Goal: Task Accomplishment & Management: Manage account settings

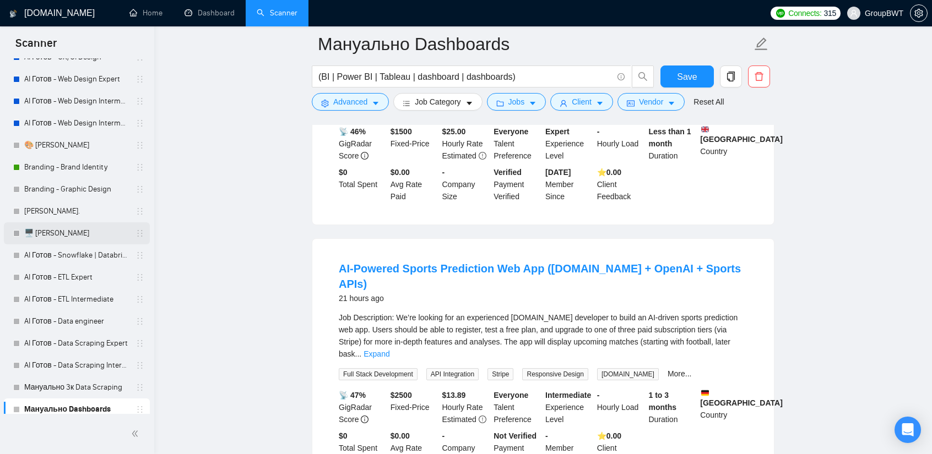
scroll to position [220, 0]
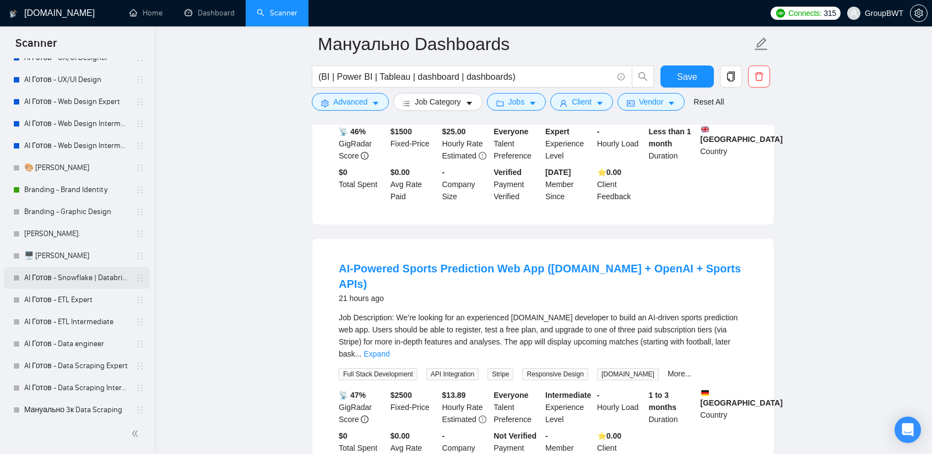
click at [64, 279] on link "AI Готов - Snowflake | Databricks" at bounding box center [76, 278] width 105 height 22
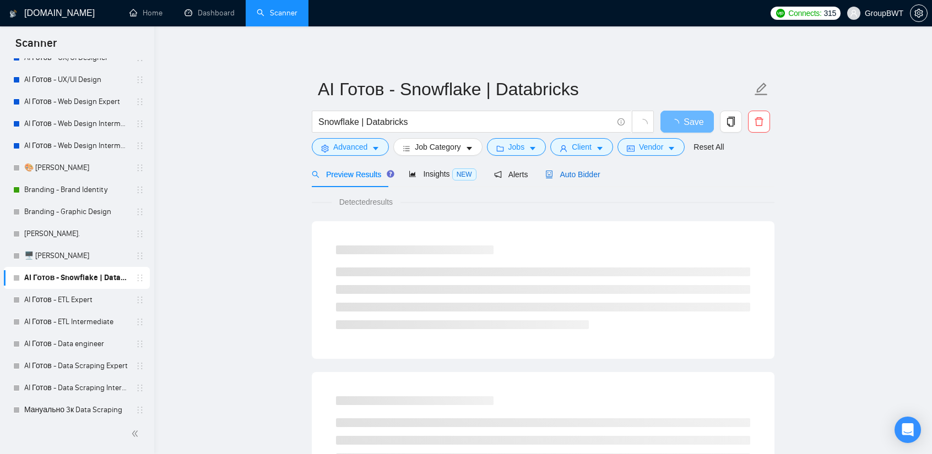
click at [574, 177] on span "Auto Bidder" at bounding box center [572, 174] width 55 height 9
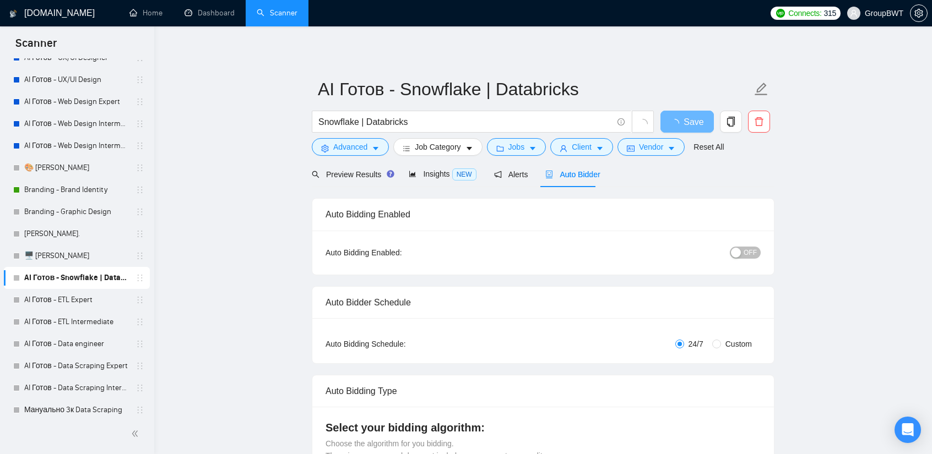
click at [747, 258] on span "OFF" at bounding box center [749, 253] width 13 height 12
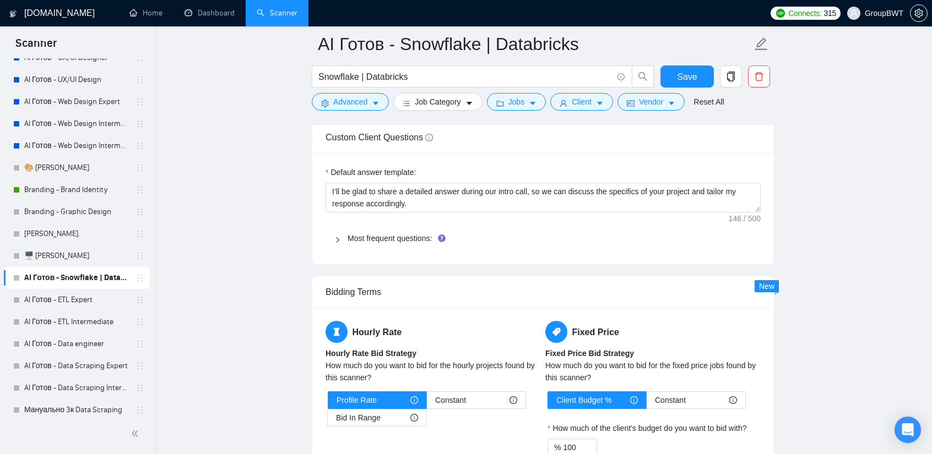
scroll to position [1232, 0]
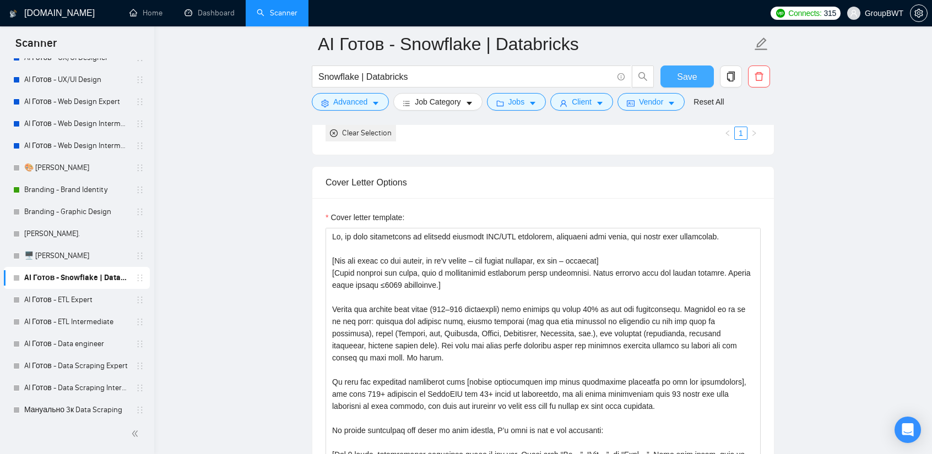
click at [698, 79] on button "Save" at bounding box center [686, 77] width 53 height 22
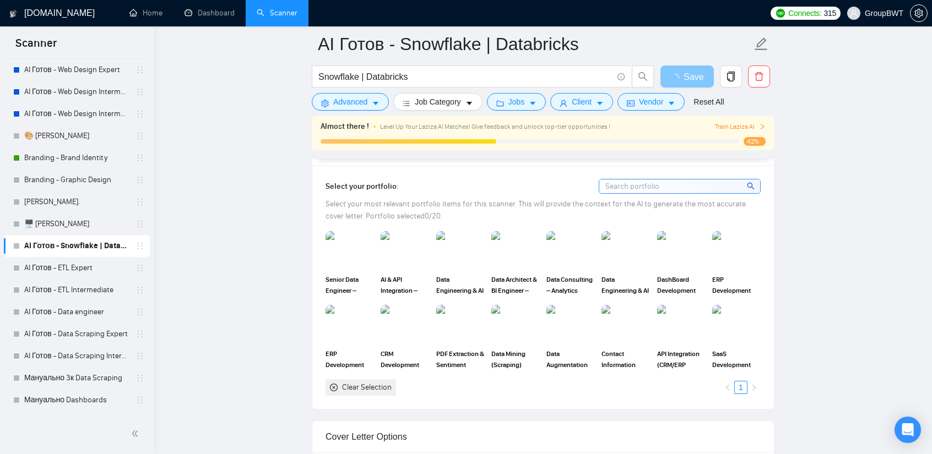
scroll to position [275, 0]
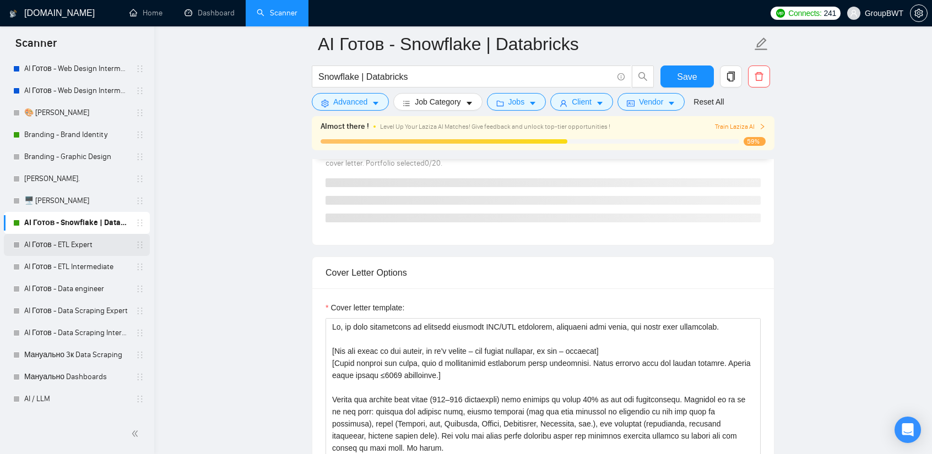
click at [78, 247] on link "AI Готов - ETL Expert" at bounding box center [76, 245] width 105 height 22
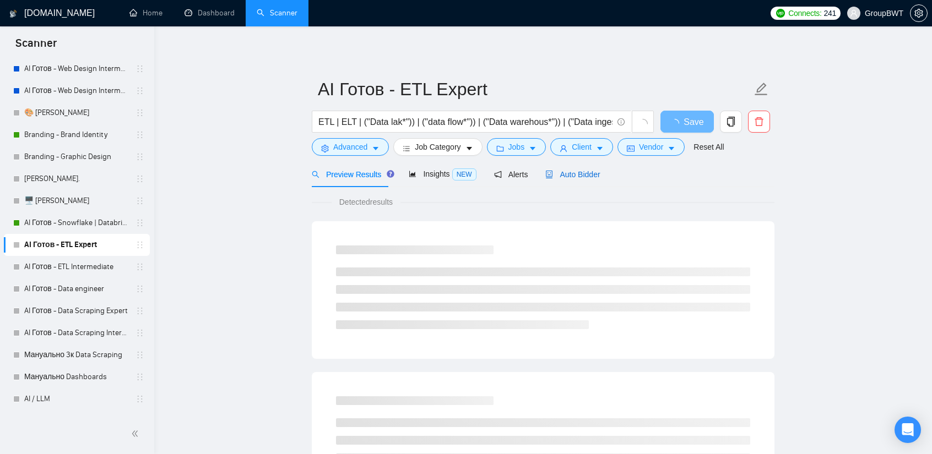
click at [576, 176] on span "Auto Bidder" at bounding box center [572, 174] width 55 height 9
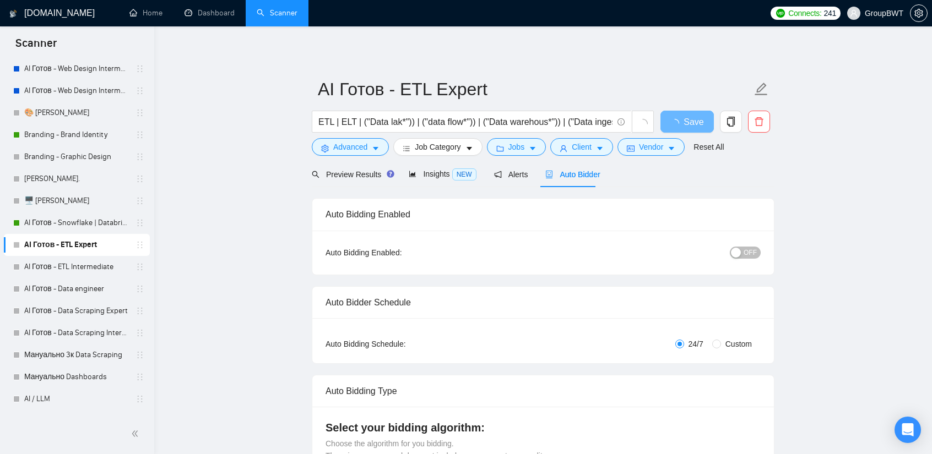
click at [737, 248] on div "button" at bounding box center [736, 253] width 10 height 10
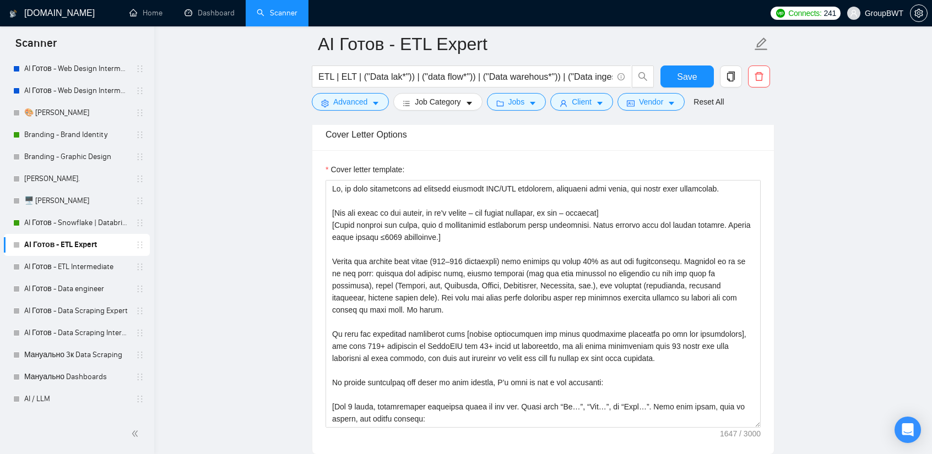
scroll to position [1266, 0]
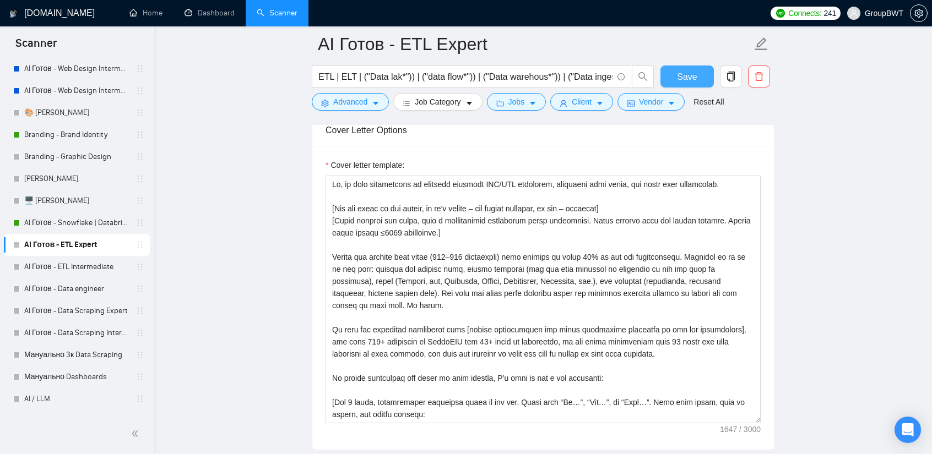
click at [685, 75] on span "Save" at bounding box center [687, 77] width 20 height 14
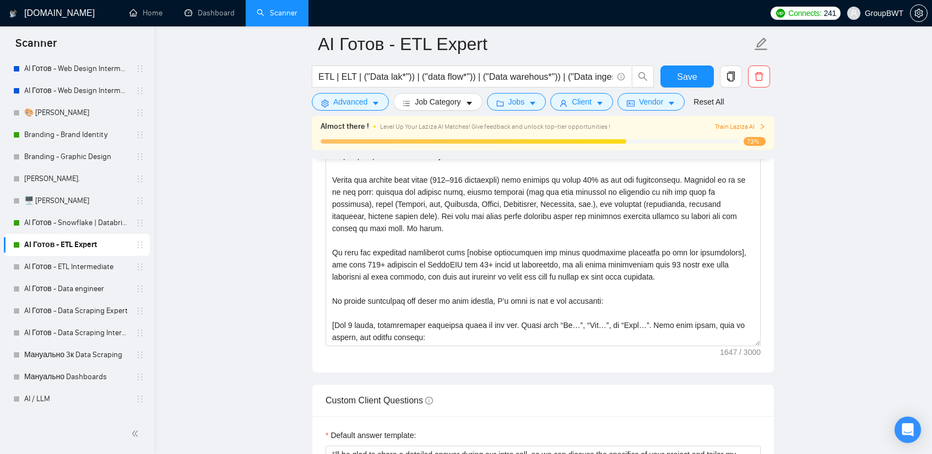
drag, startPoint x: 59, startPoint y: 269, endPoint x: 208, endPoint y: 254, distance: 149.9
click at [59, 269] on link "AI Готов - ETL Intermediate" at bounding box center [76, 267] width 105 height 22
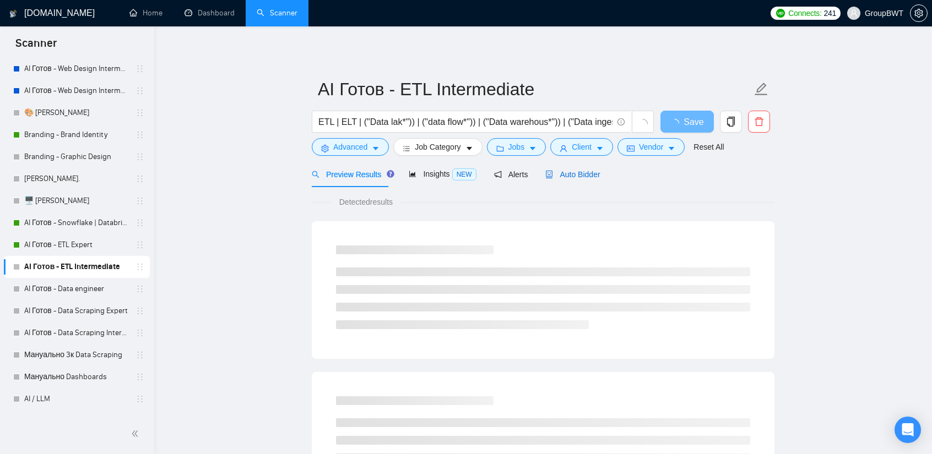
click at [585, 171] on span "Auto Bidder" at bounding box center [572, 174] width 55 height 9
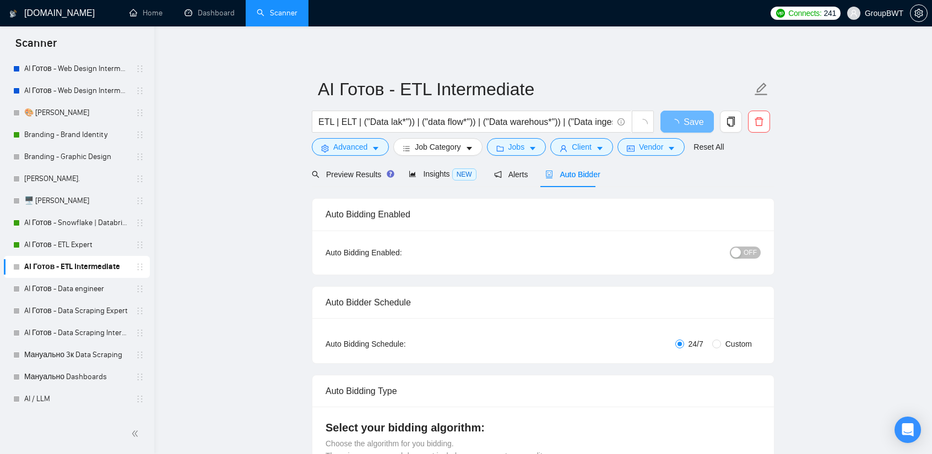
click at [745, 251] on span "OFF" at bounding box center [749, 253] width 13 height 12
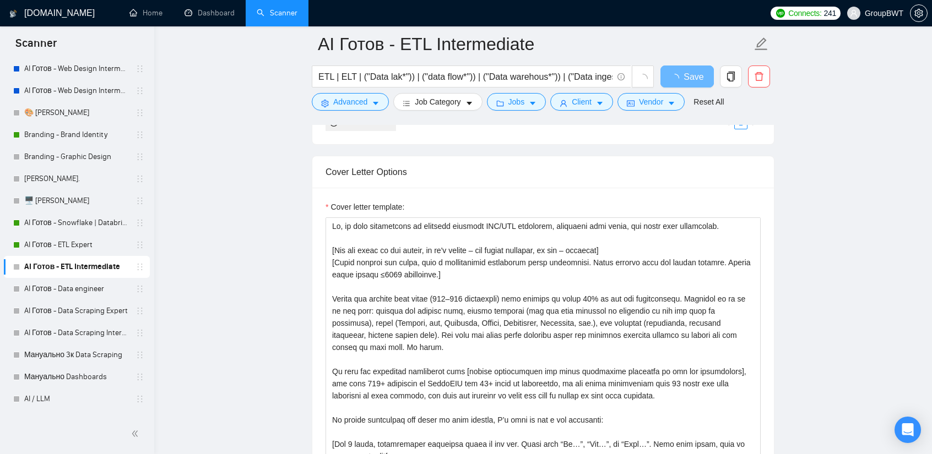
scroll to position [1266, 0]
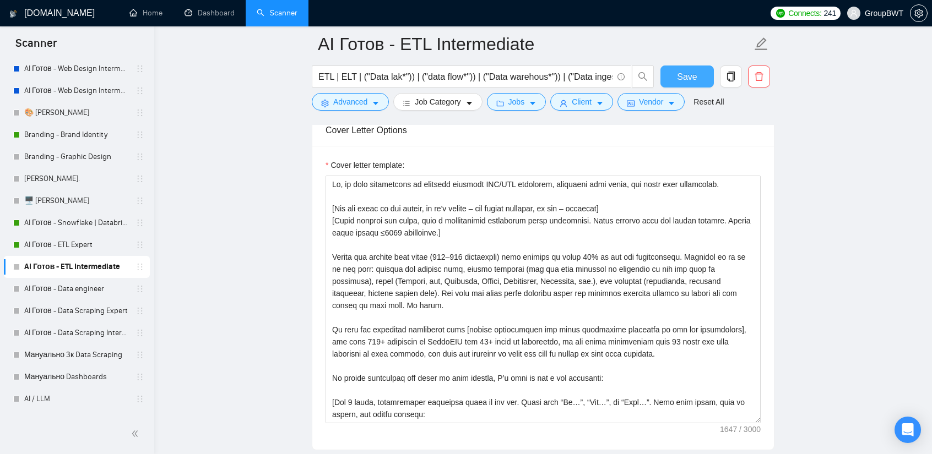
click at [695, 85] on button "Save" at bounding box center [686, 77] width 53 height 22
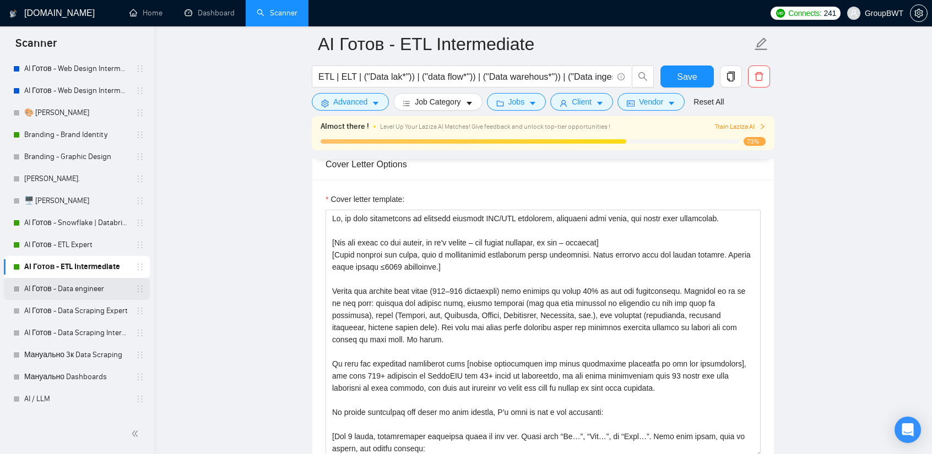
click at [77, 287] on link "AI Готов - Data engineer" at bounding box center [76, 289] width 105 height 22
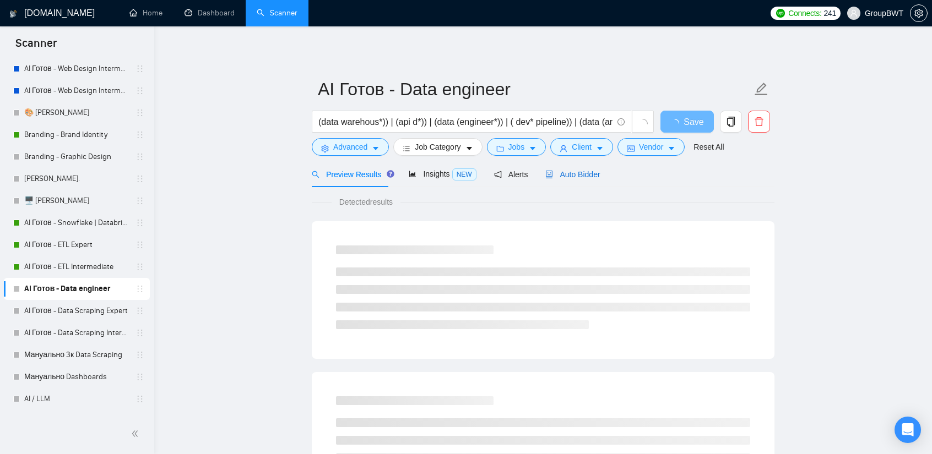
click at [574, 178] on span "Auto Bidder" at bounding box center [572, 174] width 55 height 9
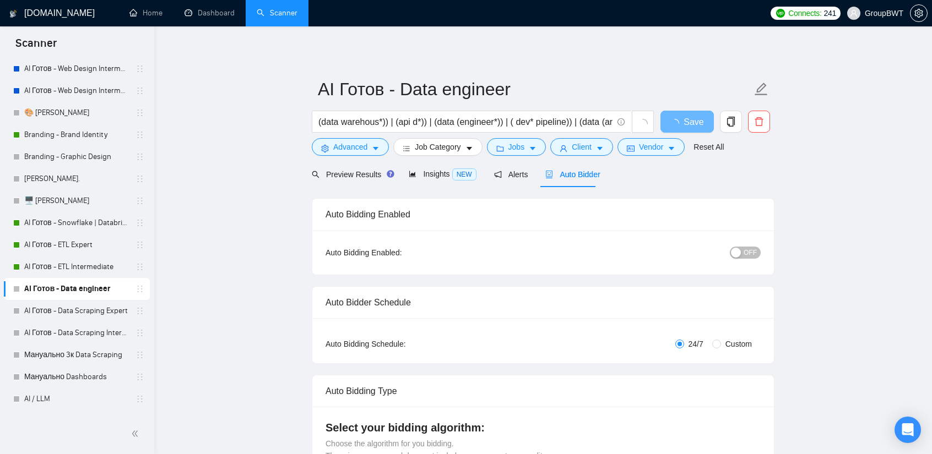
click at [753, 254] on span "OFF" at bounding box center [749, 253] width 13 height 12
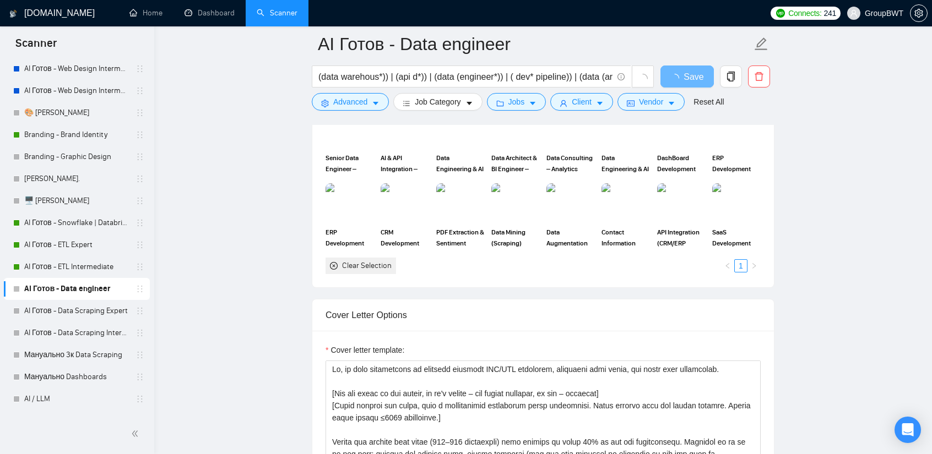
scroll to position [1266, 0]
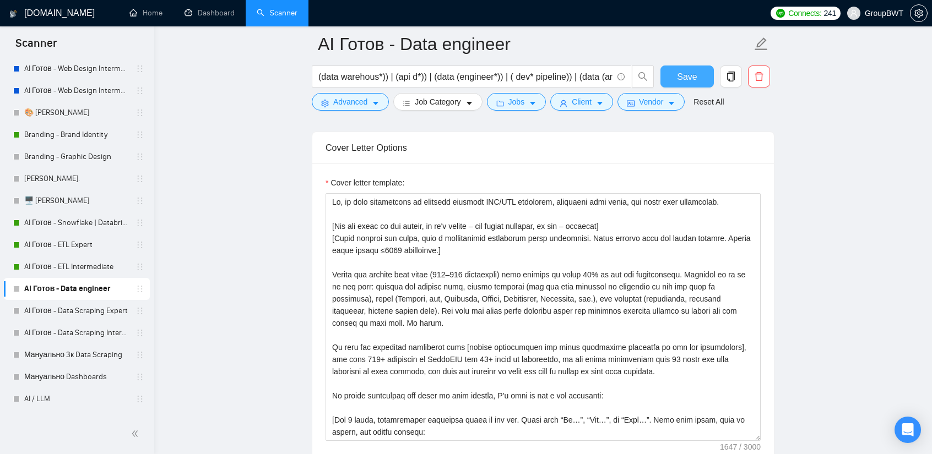
click at [686, 74] on span "Save" at bounding box center [687, 77] width 20 height 14
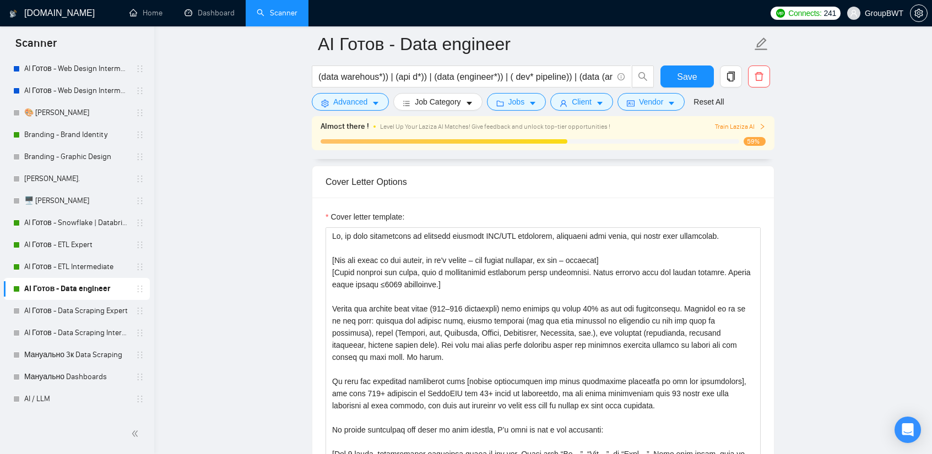
drag, startPoint x: 61, startPoint y: 318, endPoint x: 212, endPoint y: 303, distance: 151.5
click at [61, 318] on link "AI Готов - Data Scraping Expert" at bounding box center [76, 311] width 105 height 22
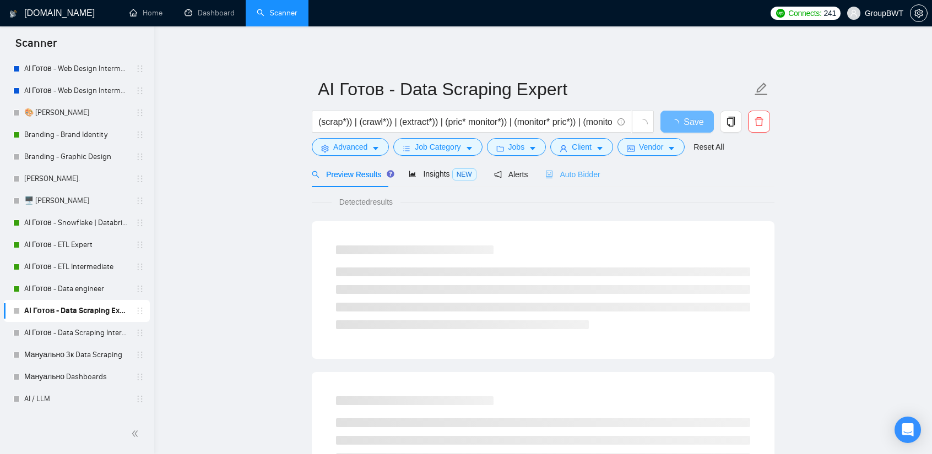
click at [565, 166] on div "Auto Bidder" at bounding box center [572, 174] width 55 height 26
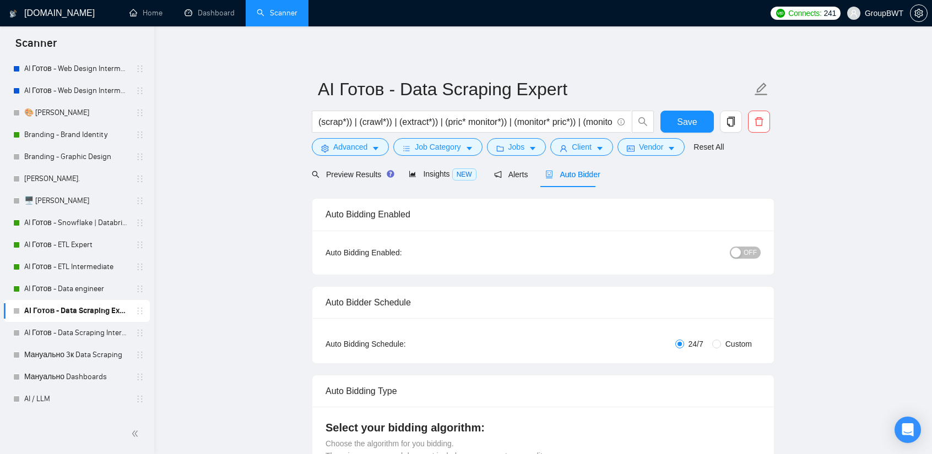
click at [738, 248] on div "button" at bounding box center [736, 253] width 10 height 10
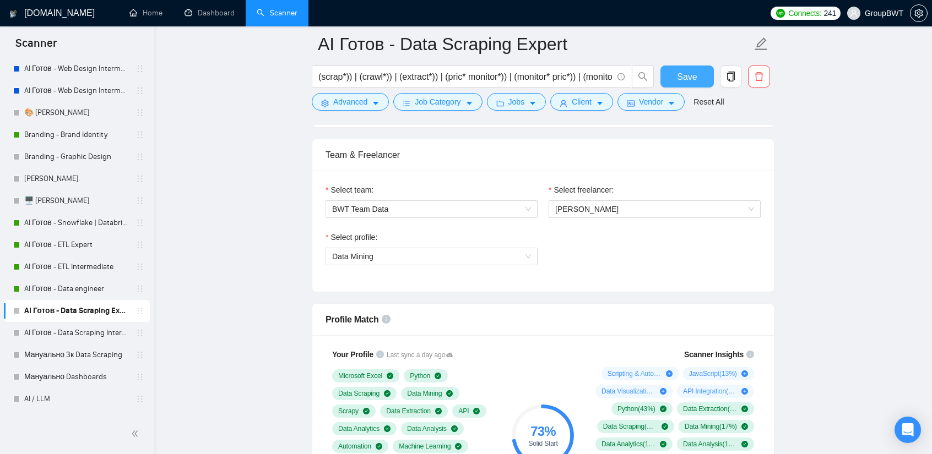
scroll to position [472, 0]
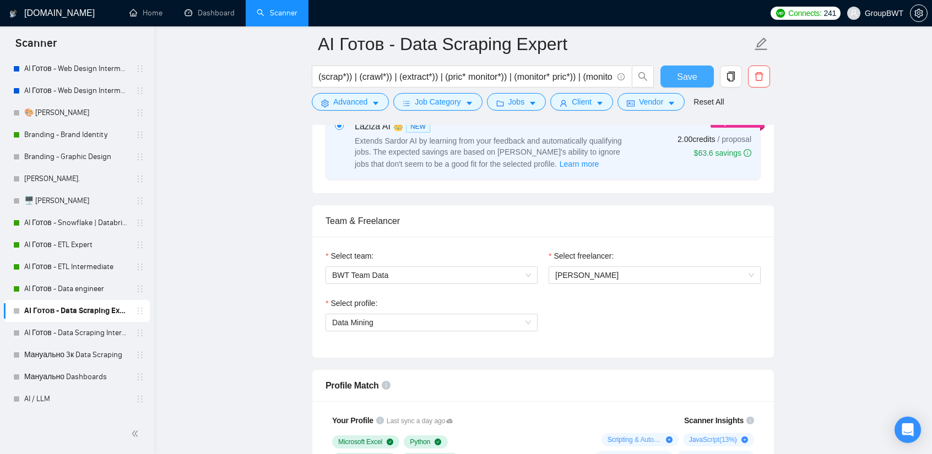
click at [685, 68] on button "Save" at bounding box center [686, 77] width 53 height 22
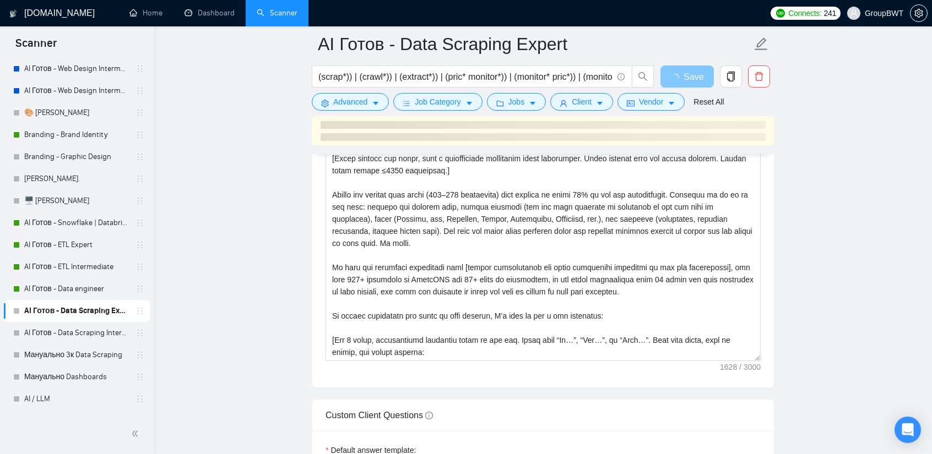
scroll to position [1353, 0]
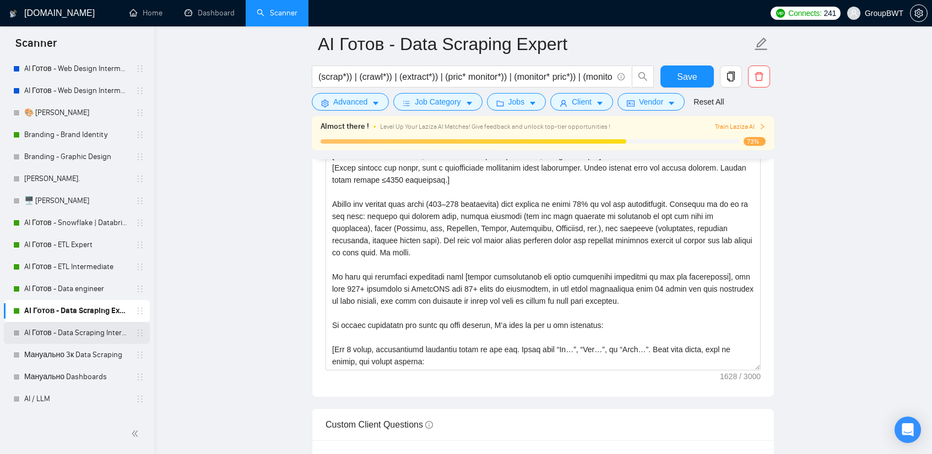
click at [85, 330] on link "AI Готов - Data Scraping Intermediate" at bounding box center [76, 333] width 105 height 22
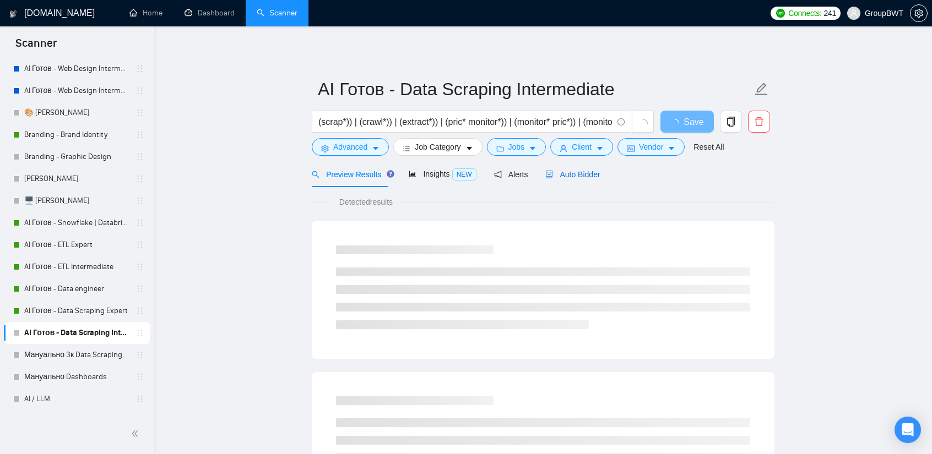
click at [587, 179] on span "Auto Bidder" at bounding box center [572, 174] width 55 height 9
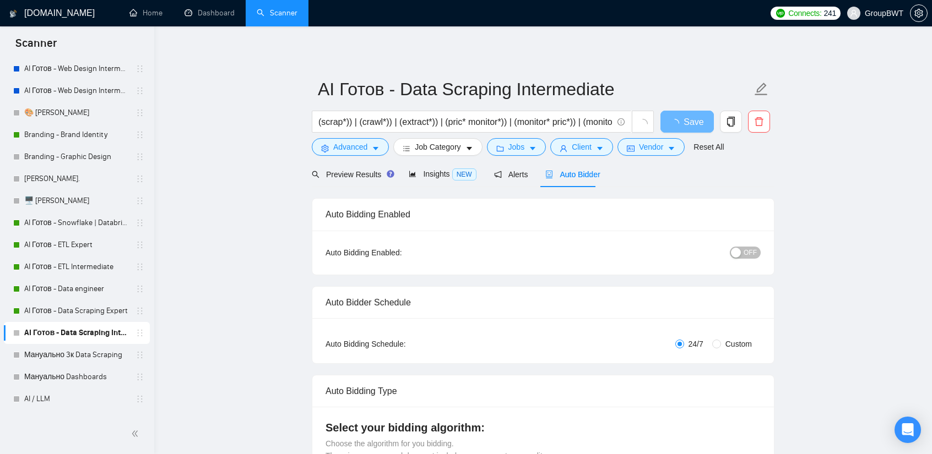
click at [738, 252] on div "button" at bounding box center [736, 253] width 10 height 10
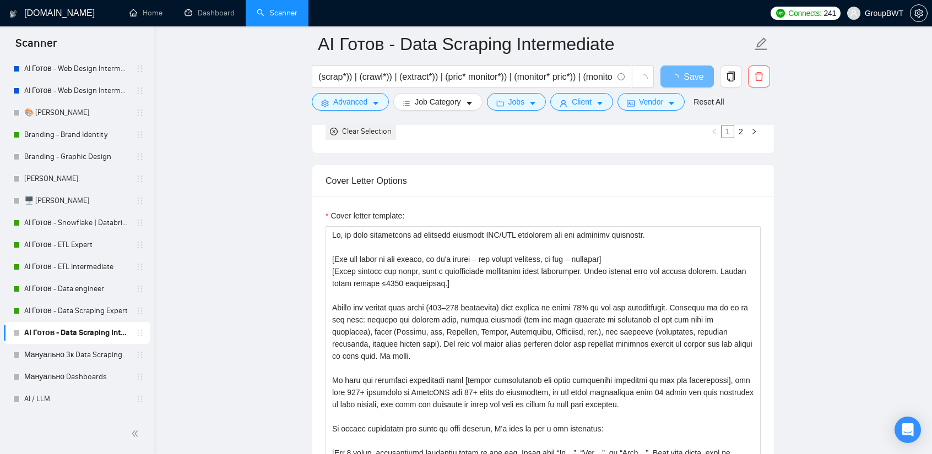
scroll to position [1266, 0]
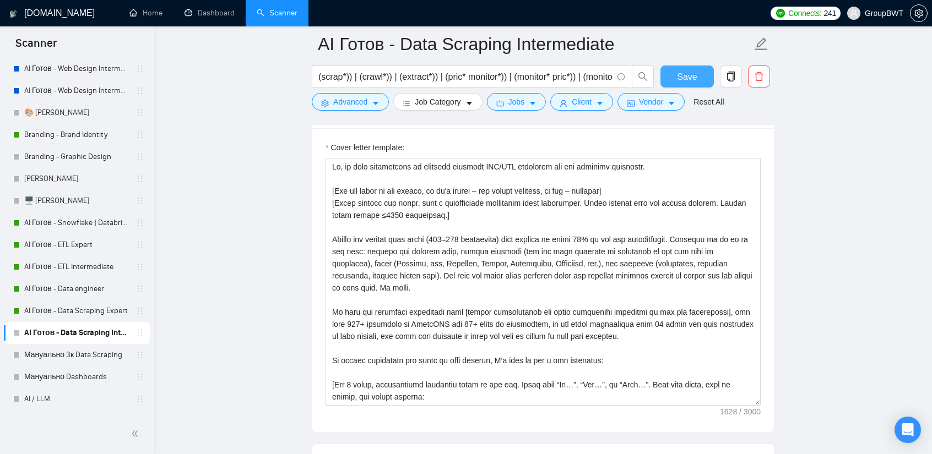
click at [677, 75] on button "Save" at bounding box center [686, 77] width 53 height 22
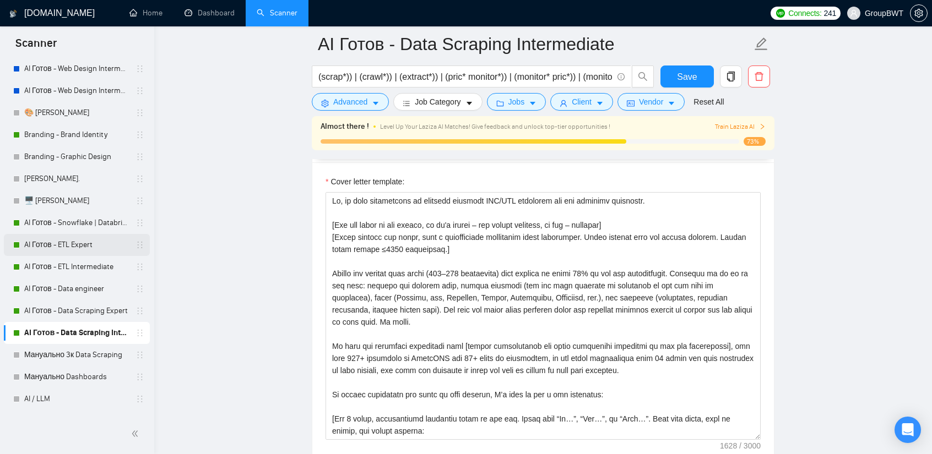
click at [84, 234] on link "AI Готов - ETL Expert" at bounding box center [76, 245] width 105 height 22
